Goal: Task Accomplishment & Management: Manage account settings

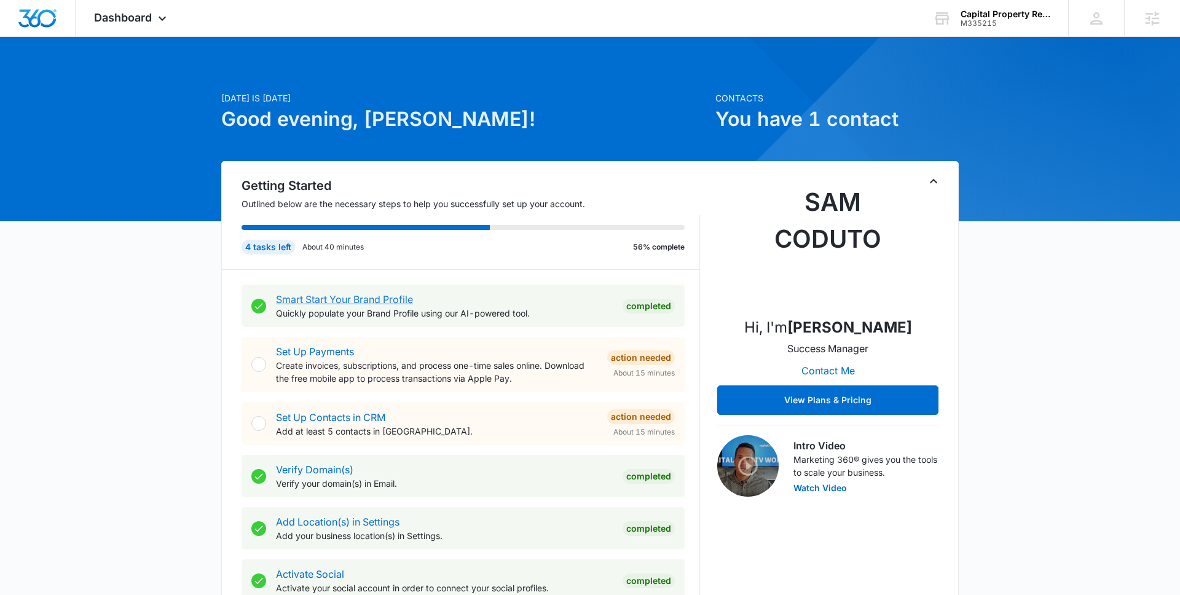
click at [351, 302] on link "Smart Start Your Brand Profile" at bounding box center [344, 299] width 137 height 12
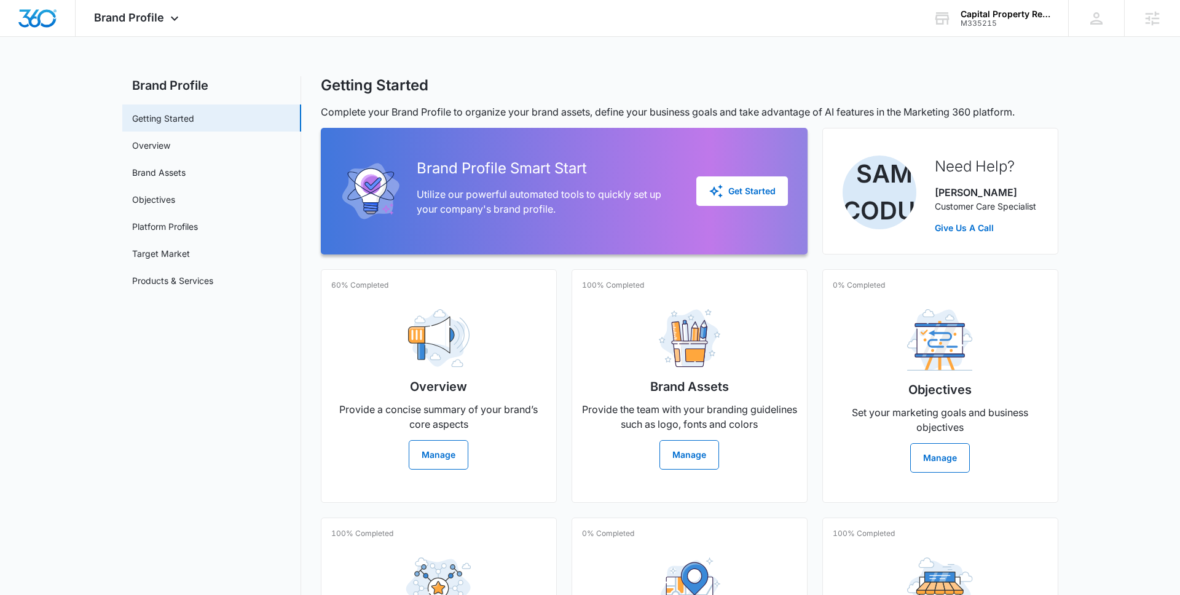
click at [354, 301] on div "Overview Provide a concise summary of your brand’s core aspects Manage" at bounding box center [438, 384] width 215 height 170
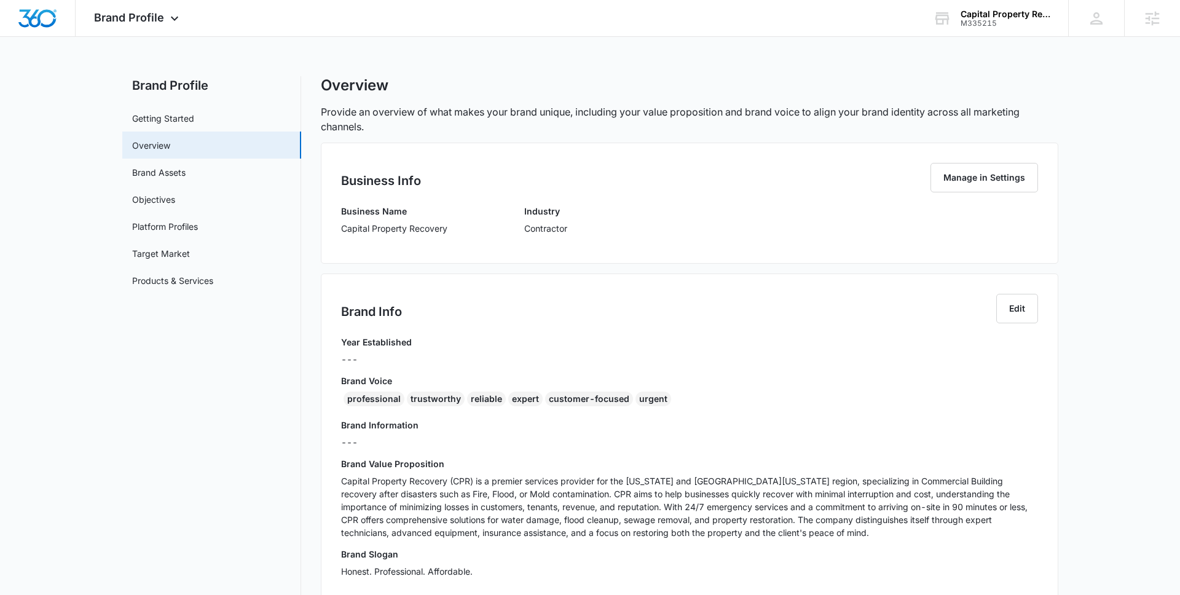
click at [326, 222] on div "Business Info Manage in Settings Business Name Capital Property Recovery Indust…" at bounding box center [689, 203] width 737 height 121
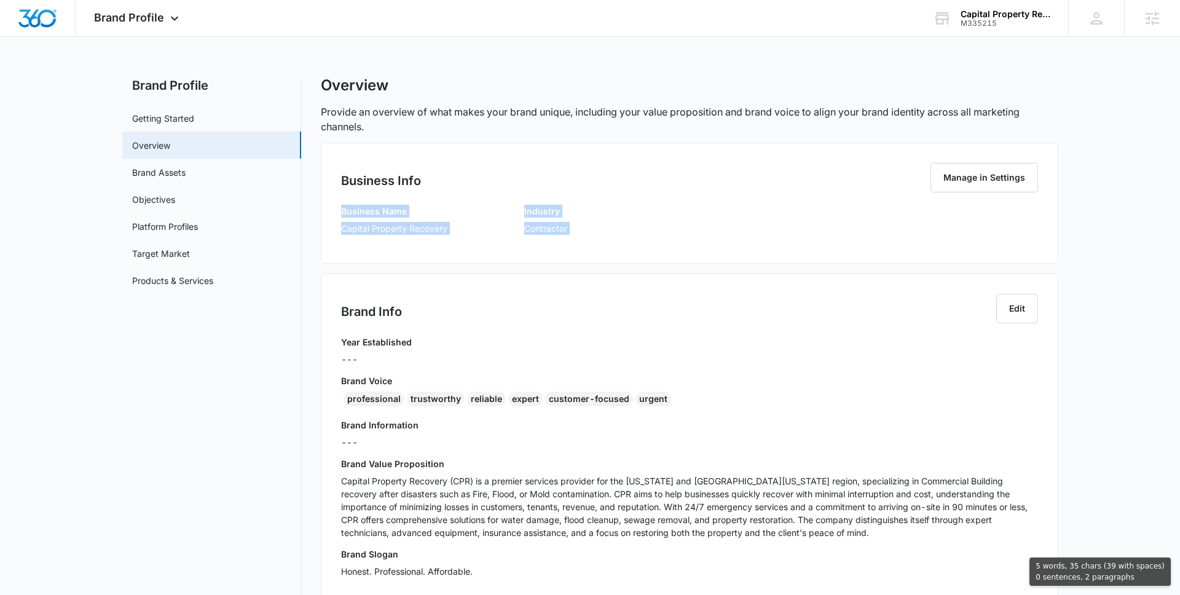
drag, startPoint x: 339, startPoint y: 213, endPoint x: 474, endPoint y: 270, distance: 146.8
click at [478, 270] on div "Business Info Manage in Settings Business Name Capital Property Recovery Indust…" at bounding box center [689, 506] width 737 height 727
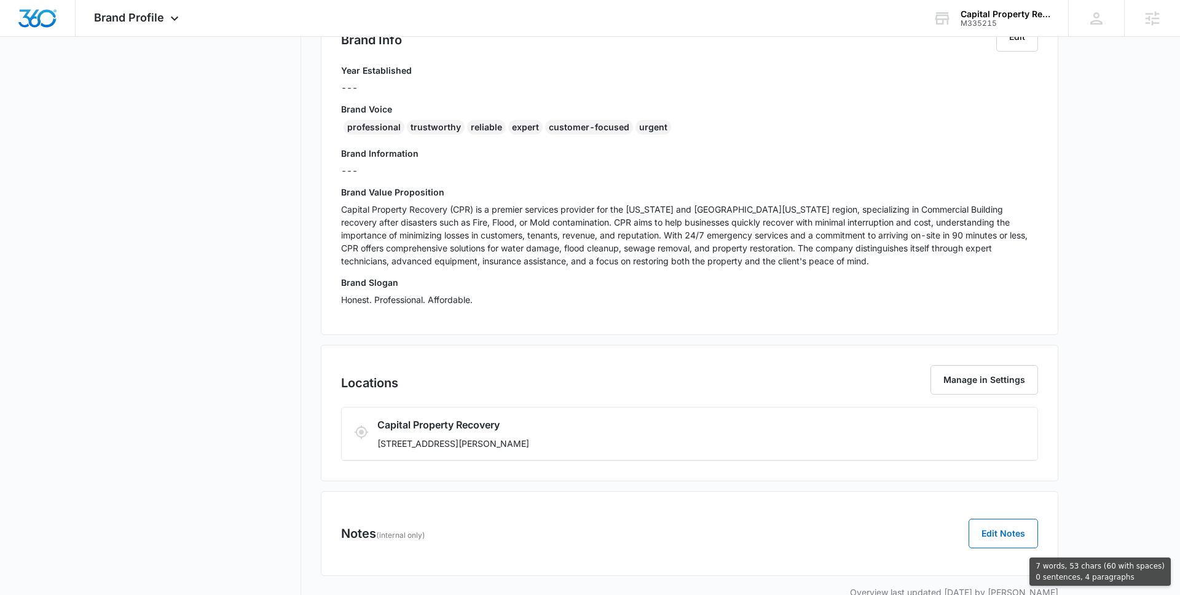
scroll to position [299, 0]
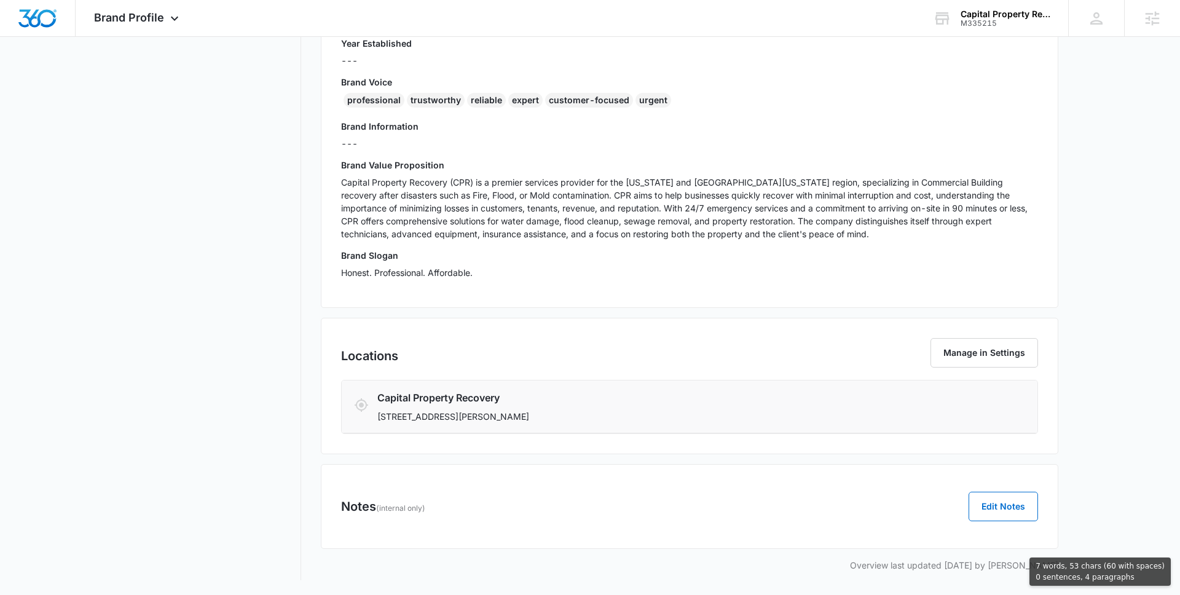
click at [552, 418] on p "2129 Baldwin Ave, Crofton, MD 21114" at bounding box center [631, 416] width 509 height 13
copy div "Business Name Capital Property Recovery Industry Contractor Brand Info Edit Yea…"
